Goal: Information Seeking & Learning: Check status

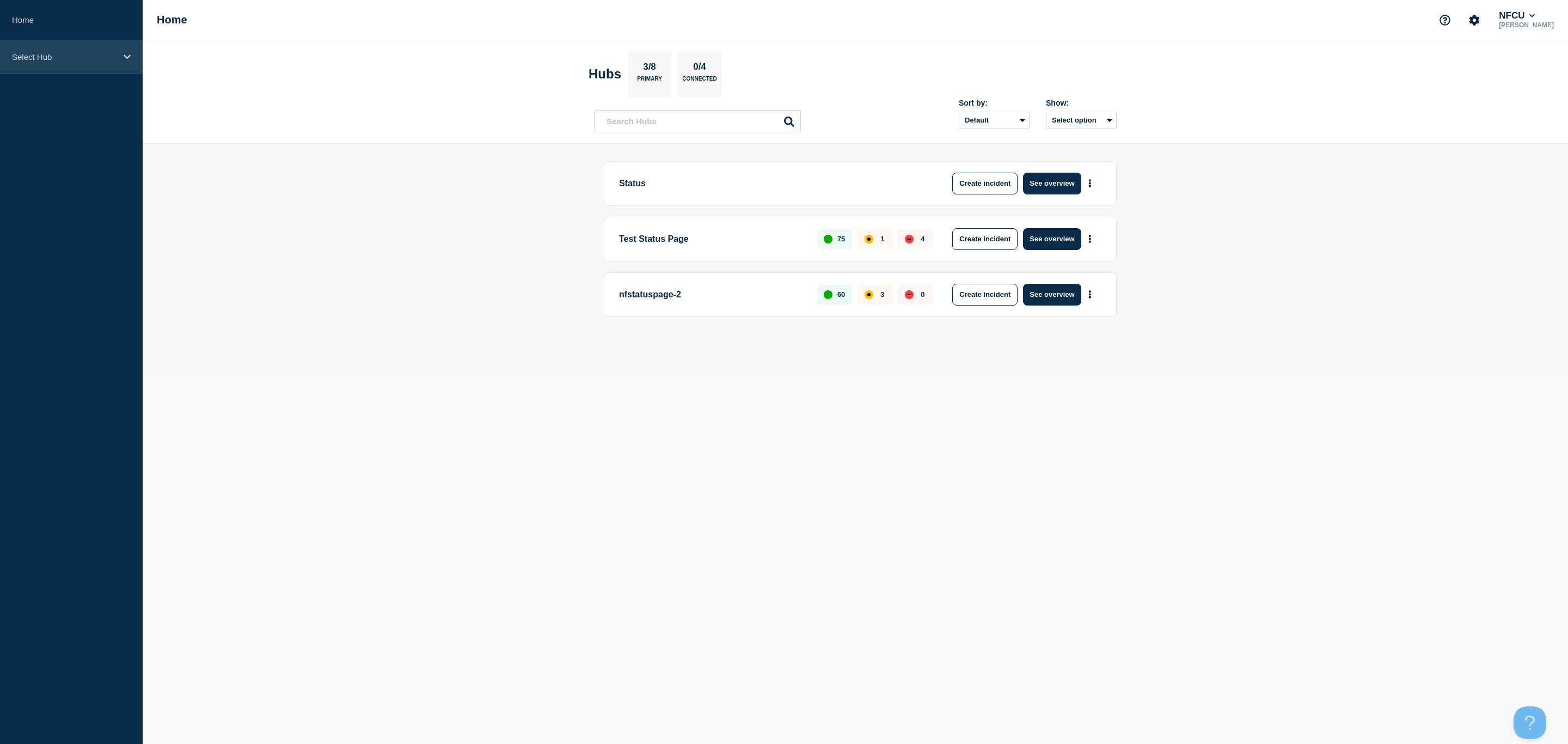
click at [115, 59] on p "Select Hub" at bounding box center [64, 56] width 104 height 9
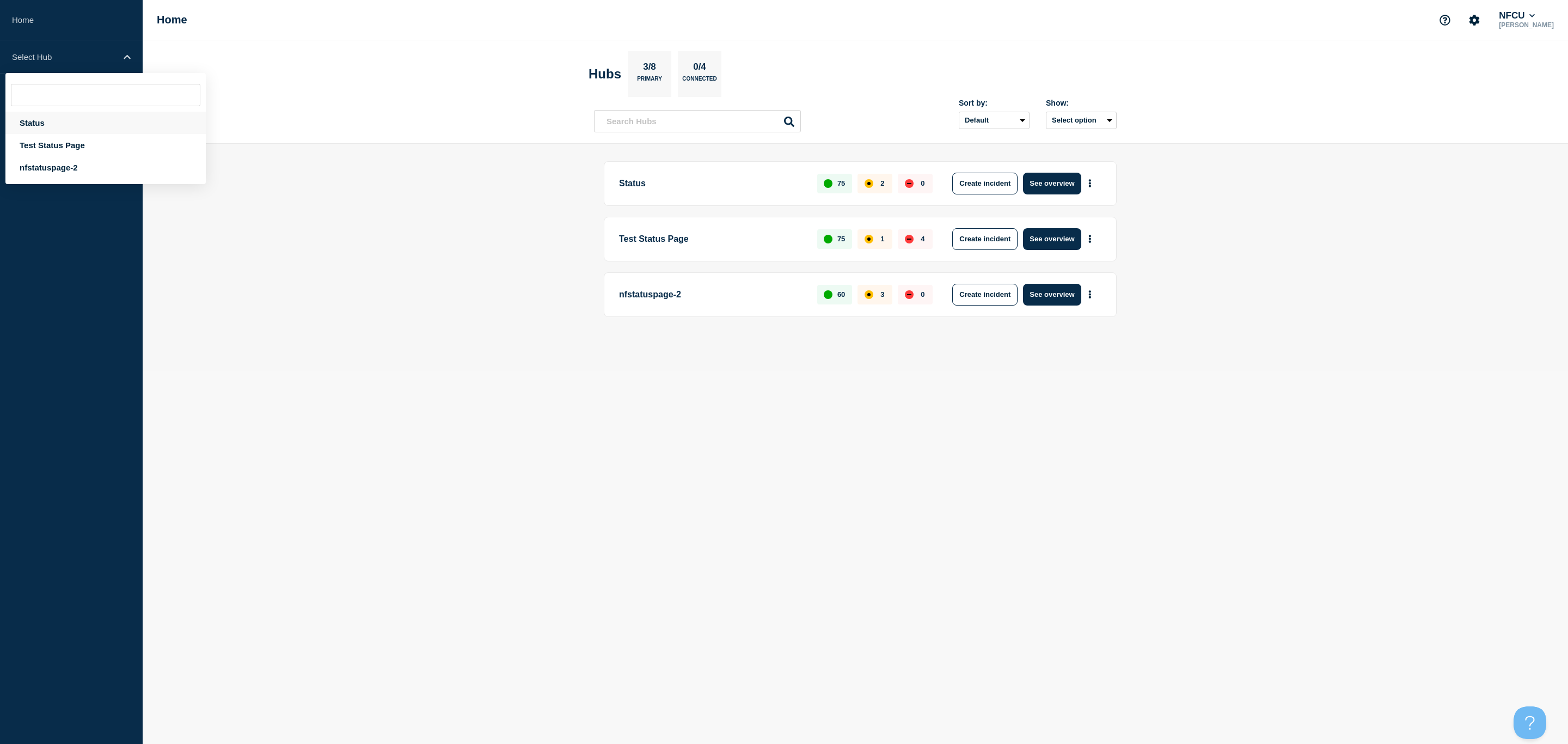
click at [35, 120] on div "Status" at bounding box center [106, 122] width 200 height 22
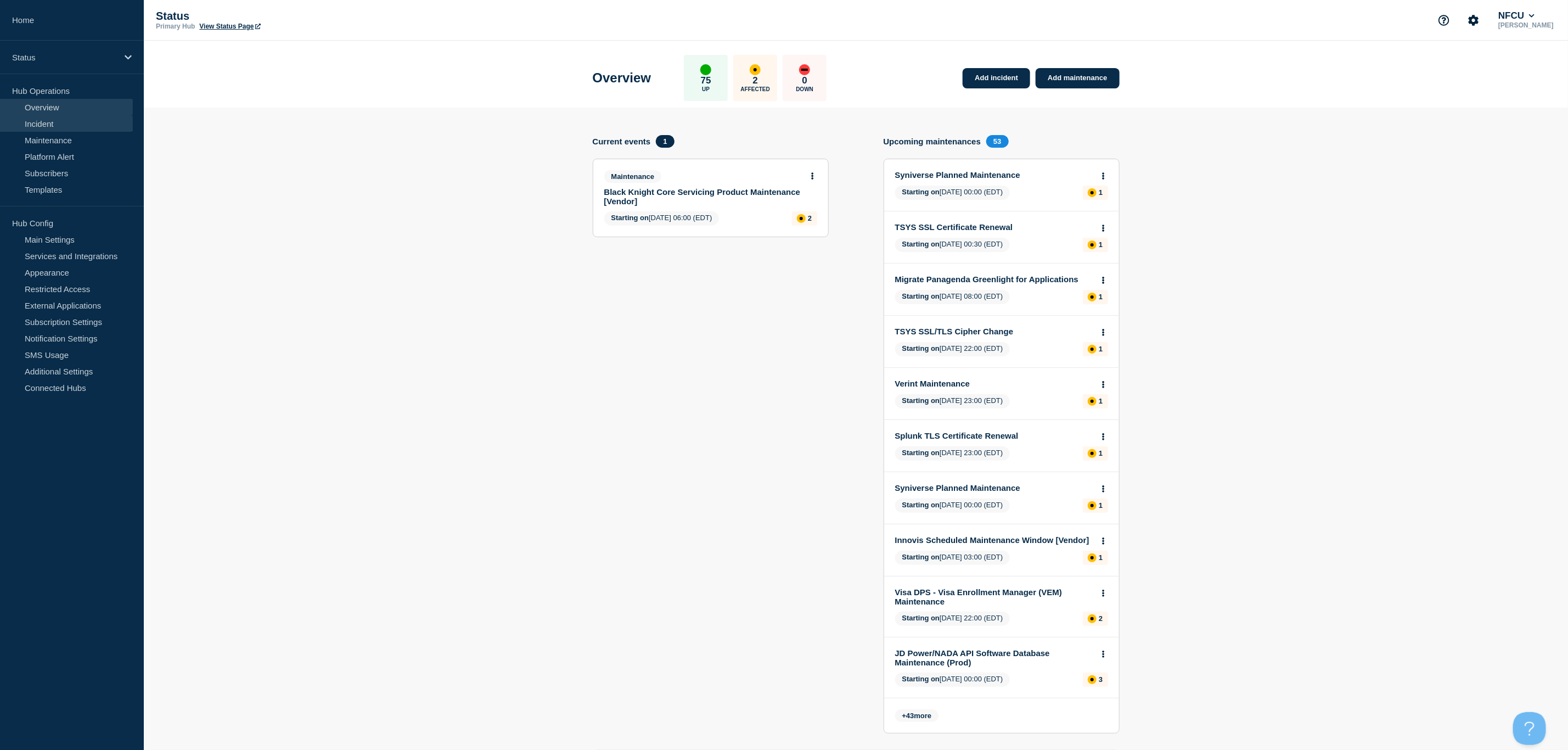
click at [33, 121] on link "Incident" at bounding box center [66, 123] width 133 height 16
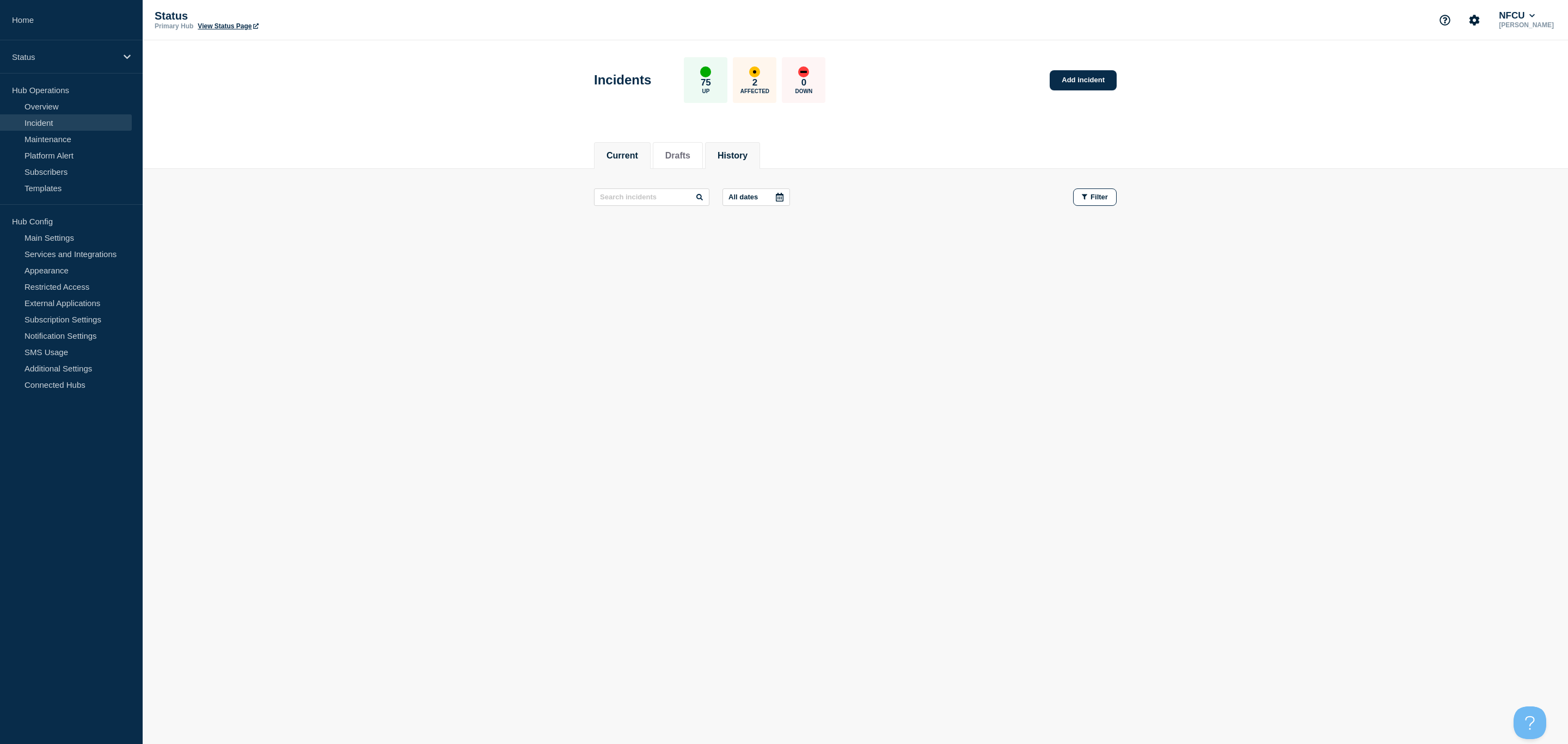
click at [752, 146] on li "History" at bounding box center [733, 155] width 55 height 27
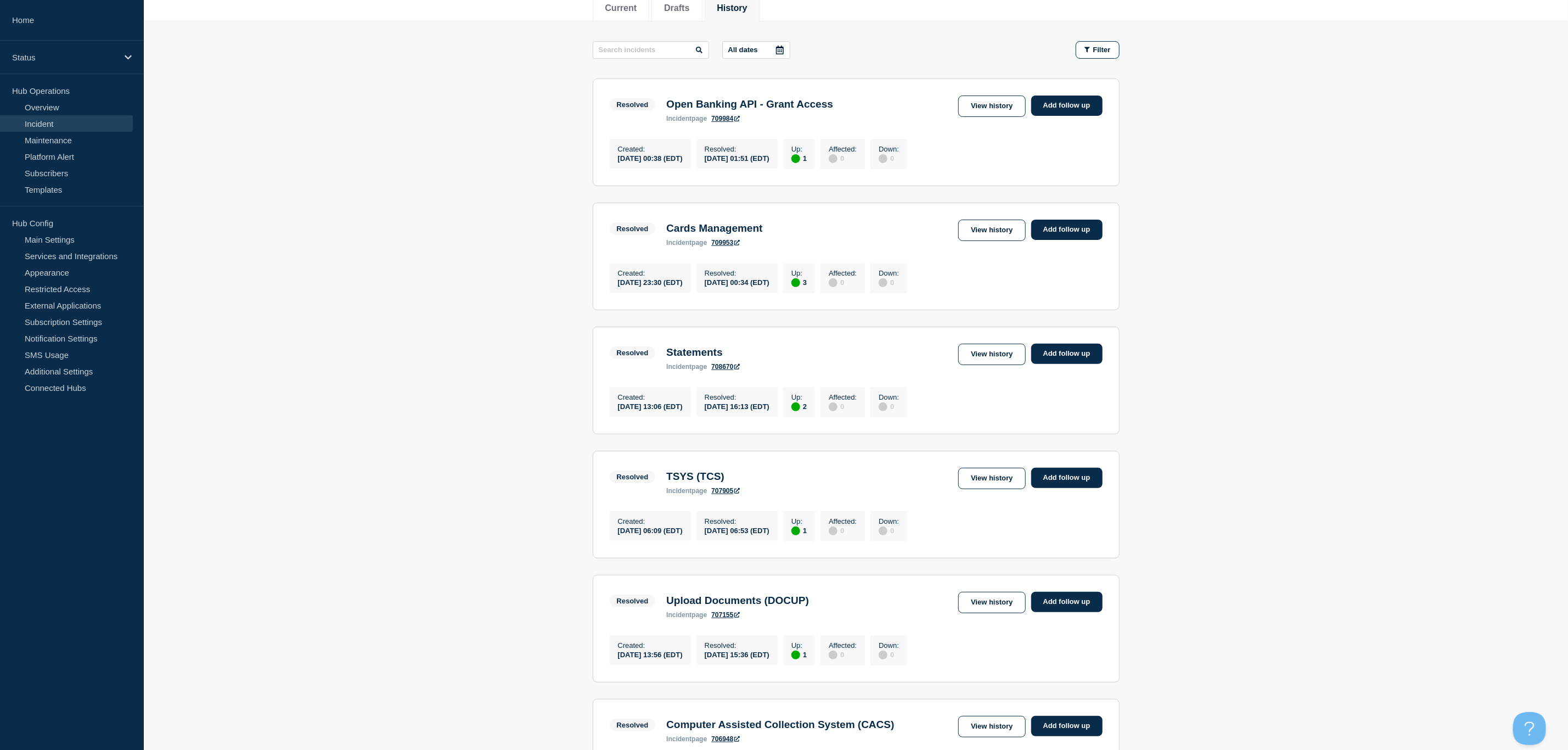
scroll to position [165, 0]
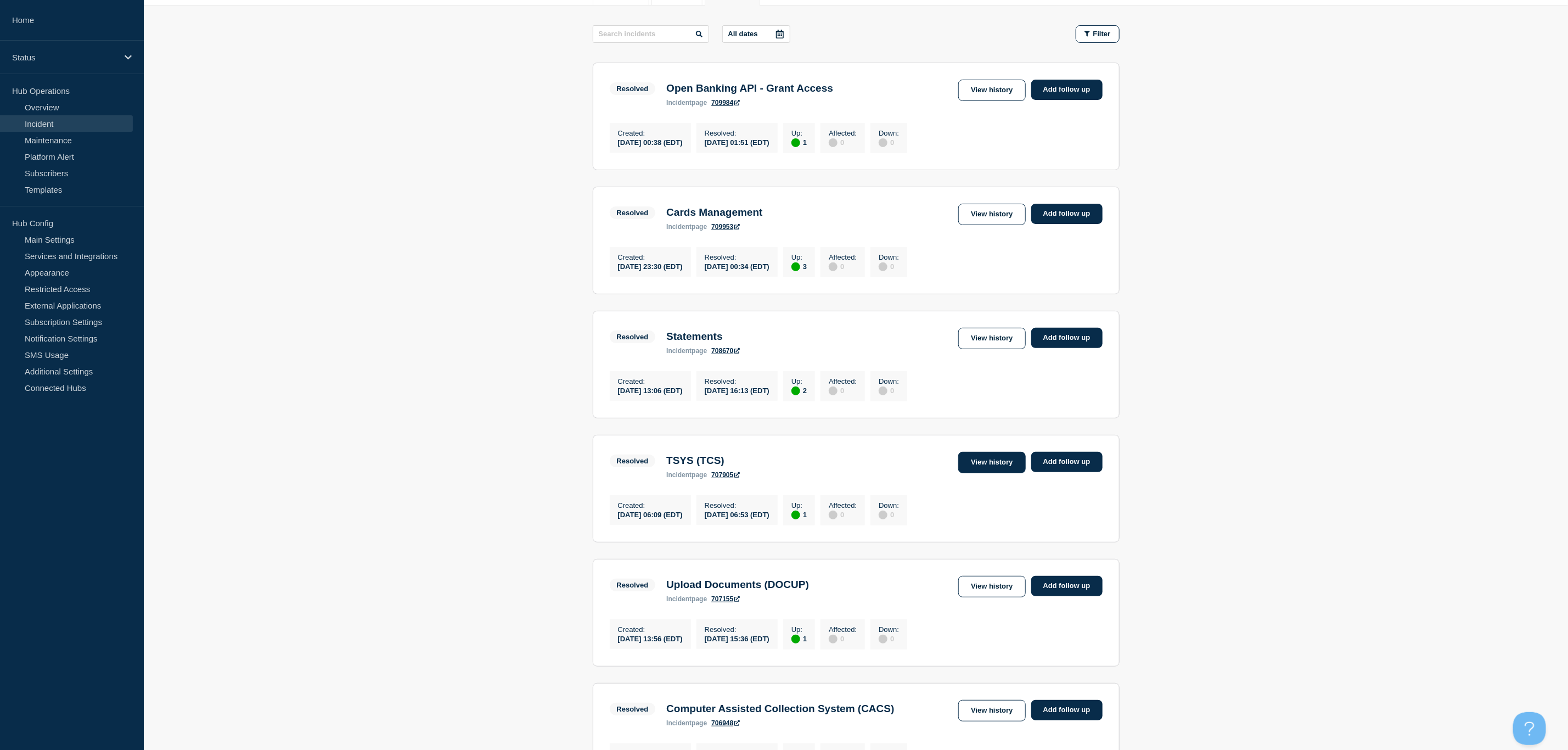
click at [996, 473] on link "View history" at bounding box center [992, 462] width 67 height 21
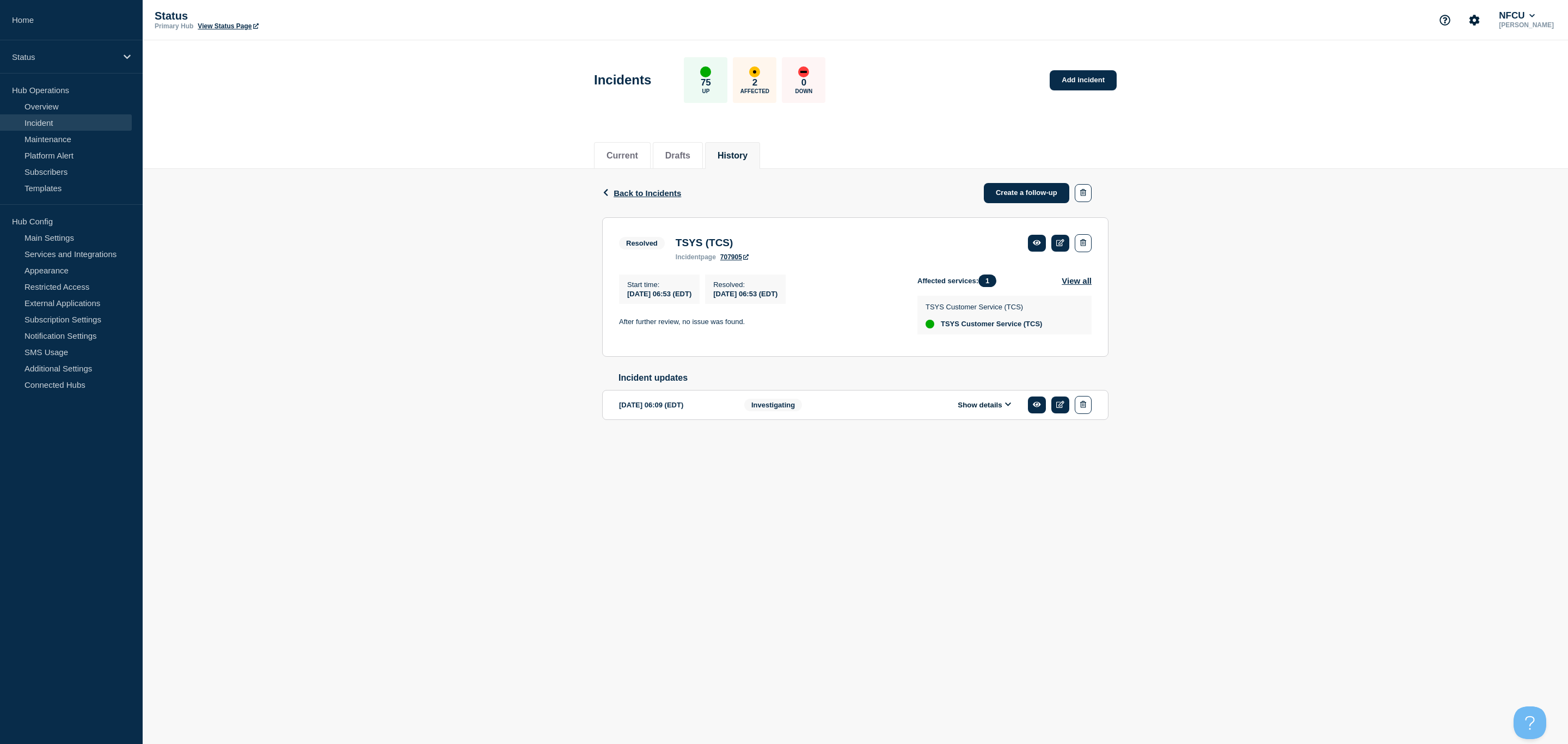
click at [969, 409] on button "Show details" at bounding box center [985, 405] width 60 height 9
